Goal: Information Seeking & Learning: Learn about a topic

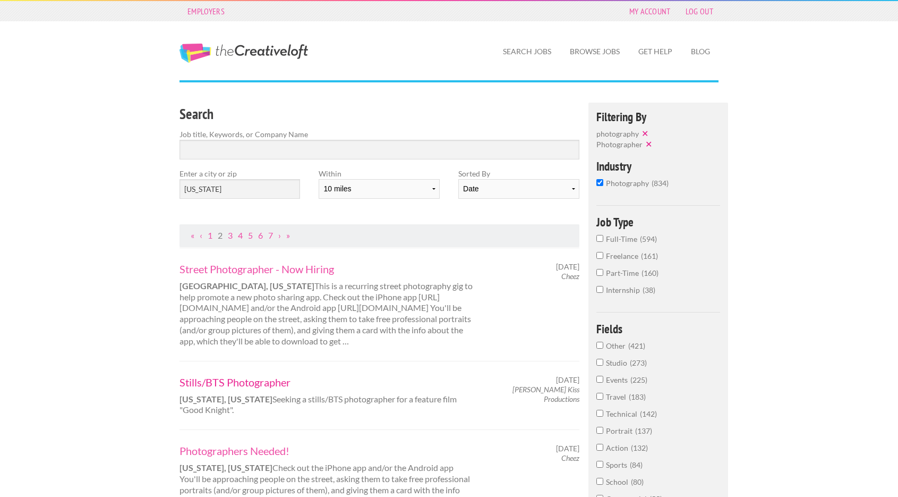
click at [231, 382] on link "Stills/BTS Photographer" at bounding box center [327, 382] width 295 height 14
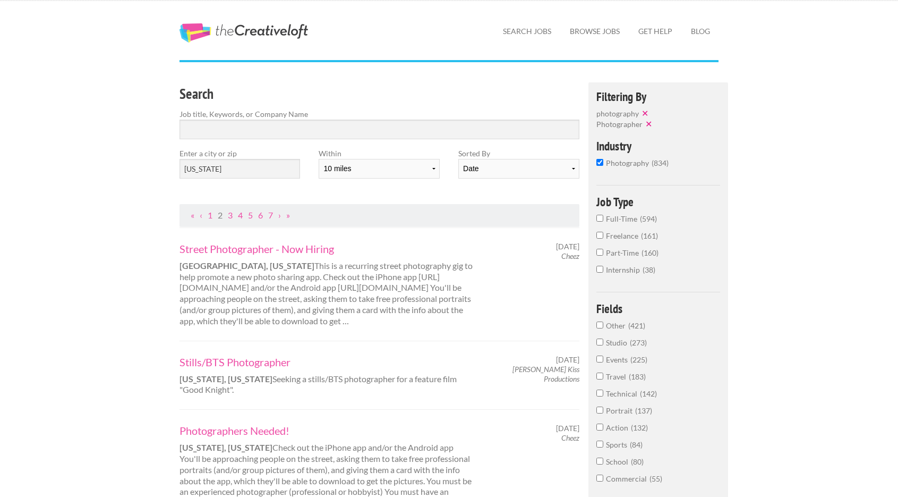
scroll to position [21, 0]
click at [512, 162] on select "Date Relevance" at bounding box center [518, 168] width 121 height 20
click at [458, 158] on select "Date Relevance" at bounding box center [518, 168] width 121 height 20
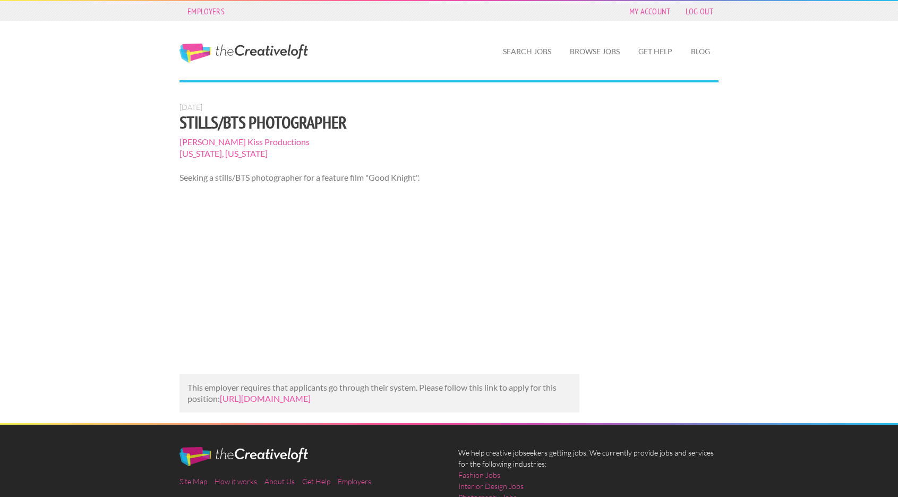
scroll to position [1, 0]
click at [292, 398] on link "[URL][DOMAIN_NAME]" at bounding box center [265, 398] width 91 height 10
